Goal: Find specific page/section: Find specific page/section

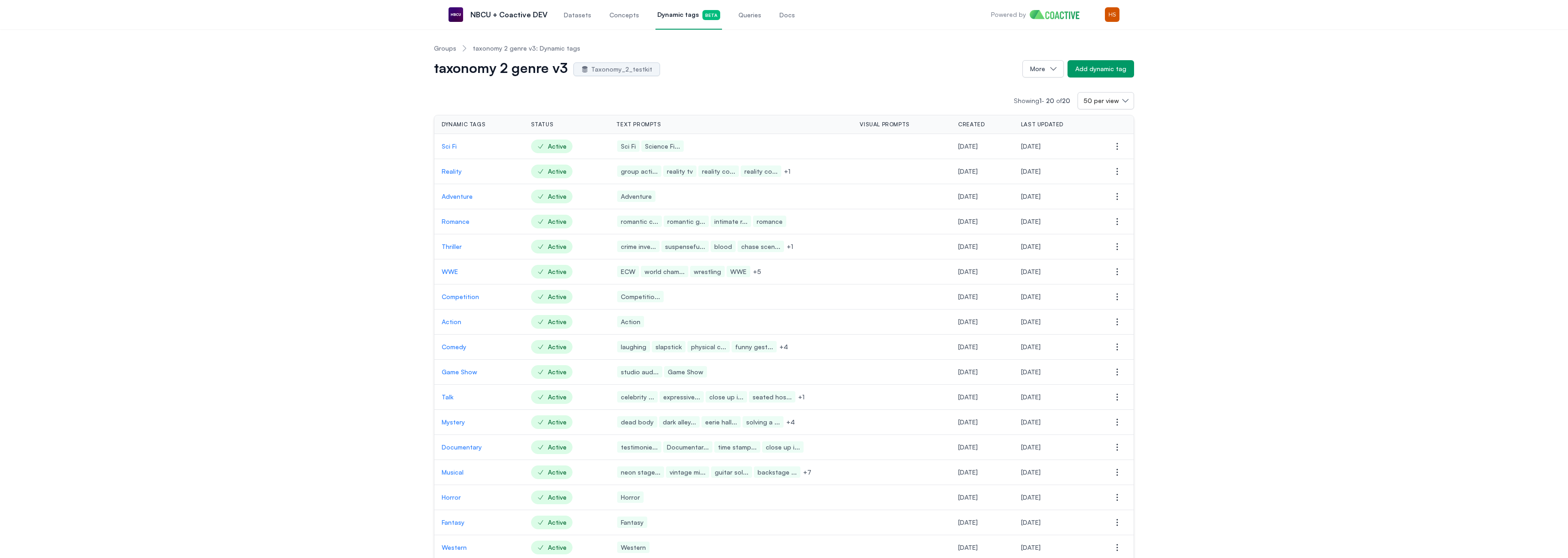
click at [449, 50] on link "Groups" at bounding box center [445, 48] width 23 height 9
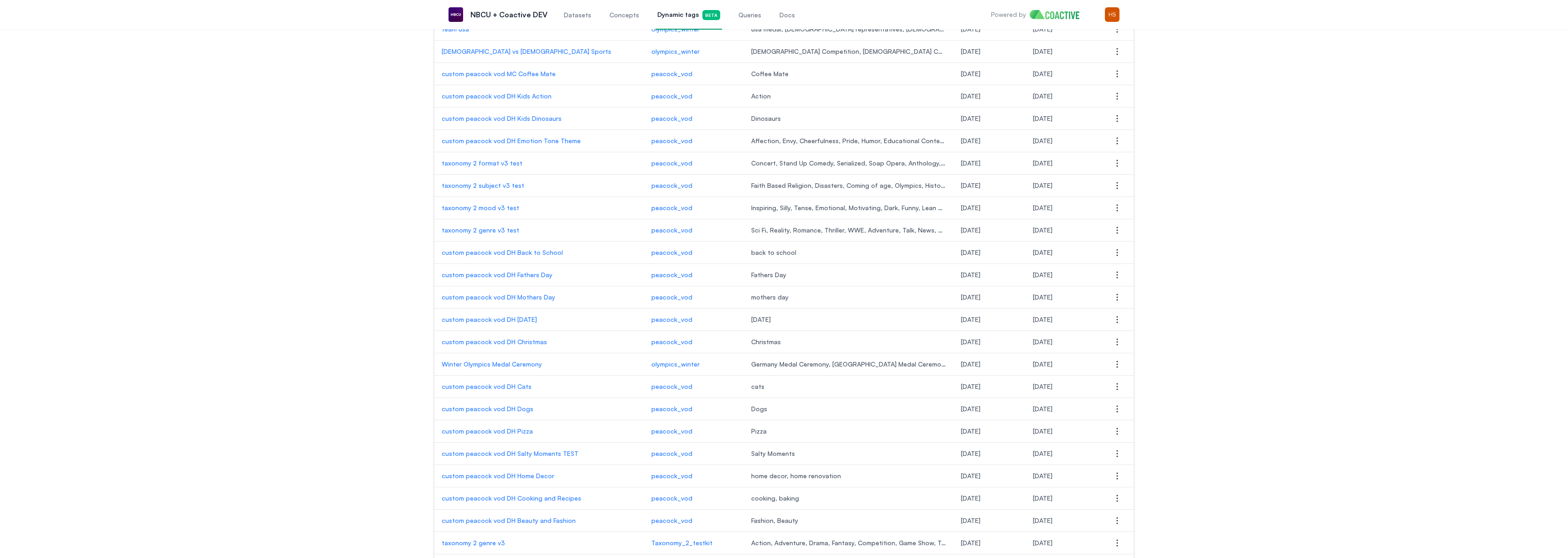
scroll to position [235, 0]
click at [475, 230] on p "taxonomy 2 genre v3 test" at bounding box center [539, 231] width 195 height 9
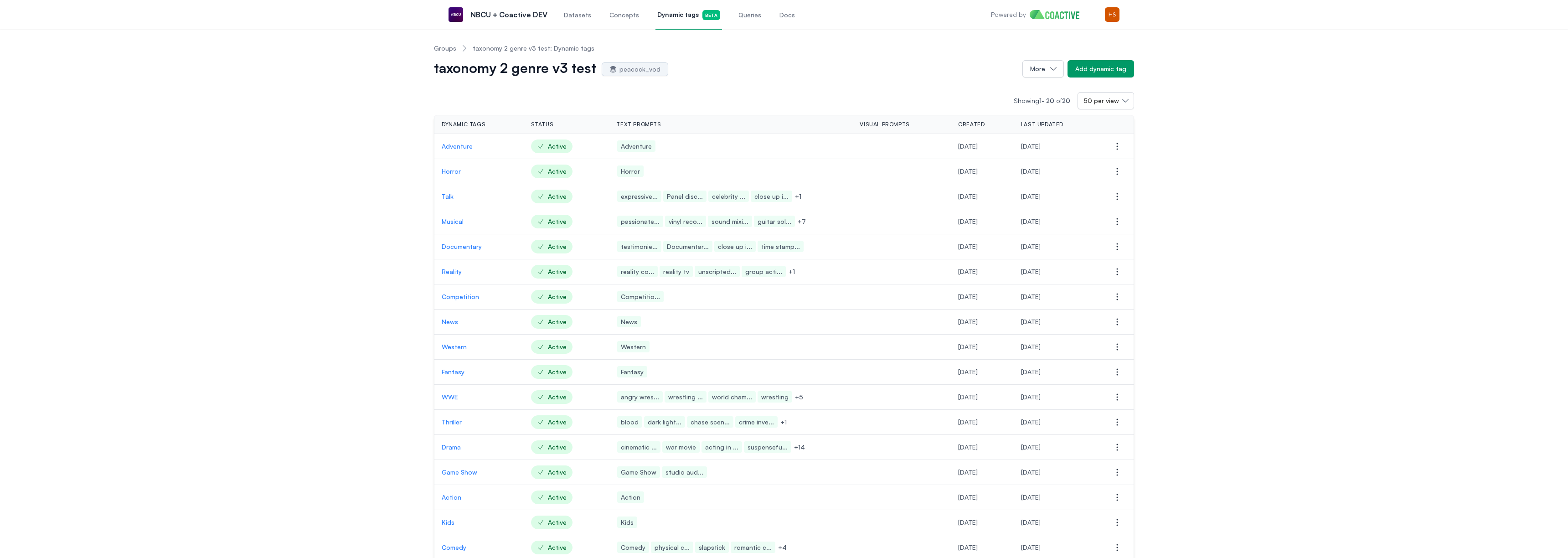
click at [447, 198] on p "Talk" at bounding box center [479, 196] width 75 height 9
